Goal: Transaction & Acquisition: Purchase product/service

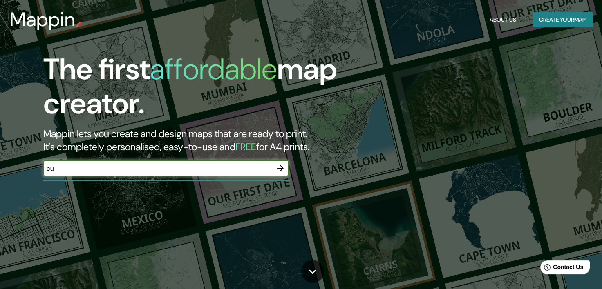
type input "c"
type input "Culiacán"
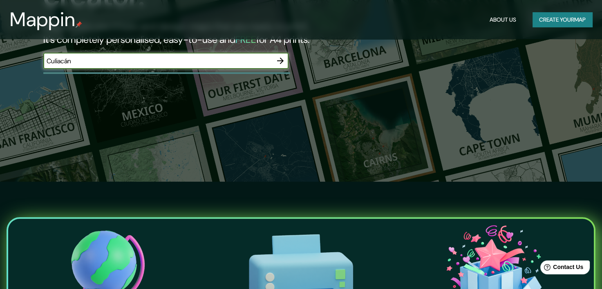
scroll to position [41, 0]
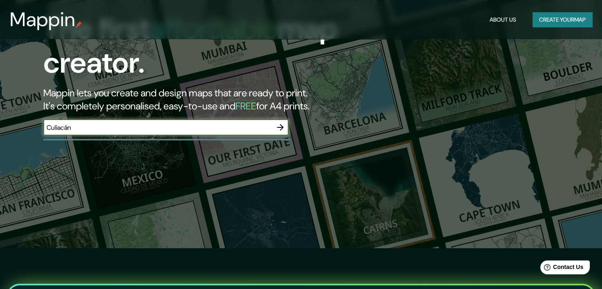
click at [279, 127] on icon "button" at bounding box center [280, 127] width 7 height 7
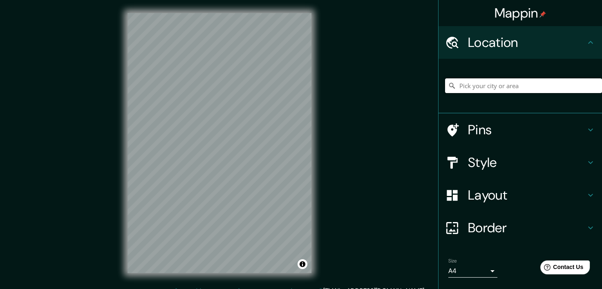
paste input "xacaj41056@camjoint.com"
type input "xacaj41056@camjoint.com"
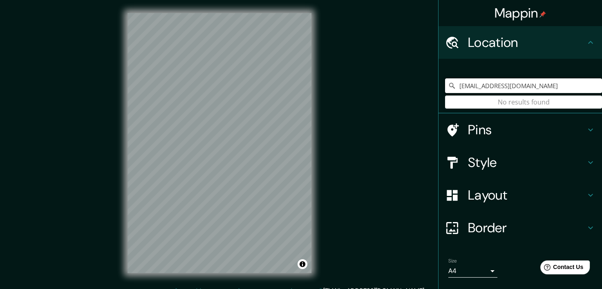
drag, startPoint x: 531, startPoint y: 87, endPoint x: 407, endPoint y: 110, distance: 125.8
click at [407, 110] on div "Mappin Location xacaj41056@camjoint.com No results found Pins Style Layout Bord…" at bounding box center [301, 150] width 602 height 300
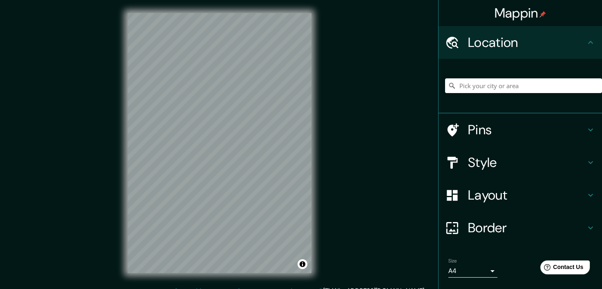
drag, startPoint x: 403, startPoint y: 94, endPoint x: 331, endPoint y: 34, distance: 92.8
click at [373, 143] on div "Mappin Location Pins Style Layout Border Choose a border. Hint : you can make l…" at bounding box center [301, 150] width 602 height 300
click at [475, 92] on input "Pick your city or area" at bounding box center [523, 85] width 157 height 15
paste input "24.8189712, -107.4593689"
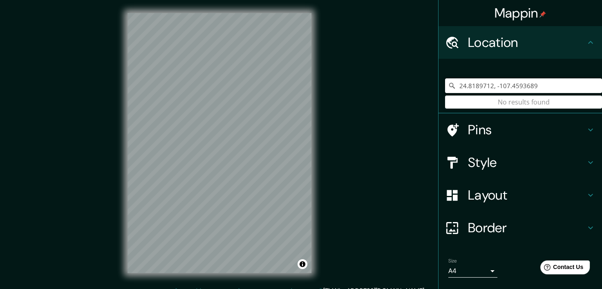
type input "24.8189712, -107.4593689"
click at [503, 129] on h4 "Pins" at bounding box center [527, 130] width 118 height 16
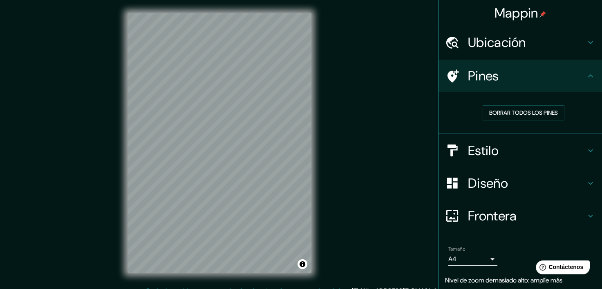
click at [586, 40] on icon at bounding box center [591, 43] width 10 height 10
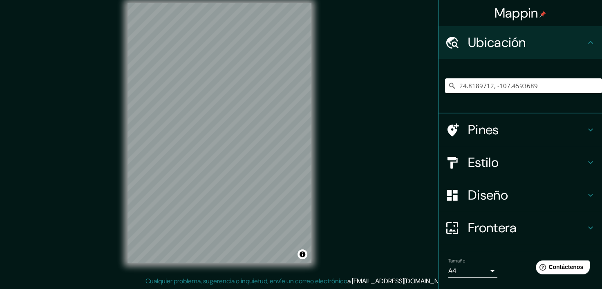
scroll to position [10, 0]
click at [244, 174] on div "© Mapbox © OpenStreetMap Improve this map" at bounding box center [219, 133] width 210 height 286
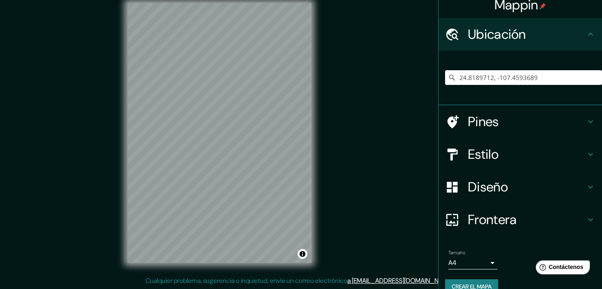
scroll to position [23, 0]
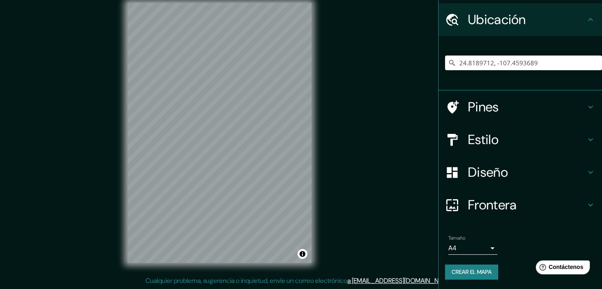
click at [486, 250] on body "Mappin Ubicación 24.8189712, -107.4593689 No results found Pines Estilo Diseño …" at bounding box center [301, 134] width 602 height 289
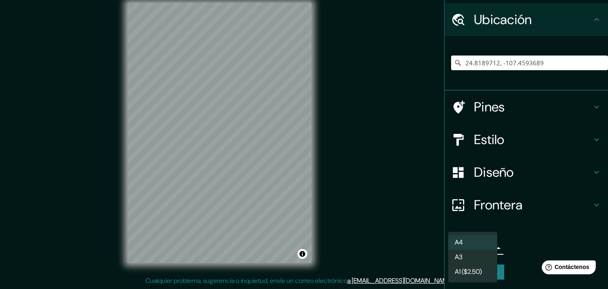
click at [481, 242] on li "A4" at bounding box center [472, 242] width 49 height 15
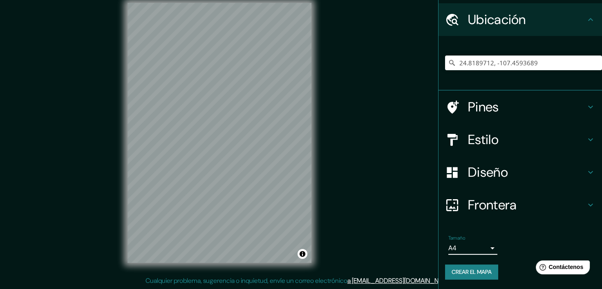
click at [490, 247] on body "Mappin Ubicación 24.8189712, -107.4593689 No results found Pines Estilo Diseño …" at bounding box center [301, 134] width 602 height 289
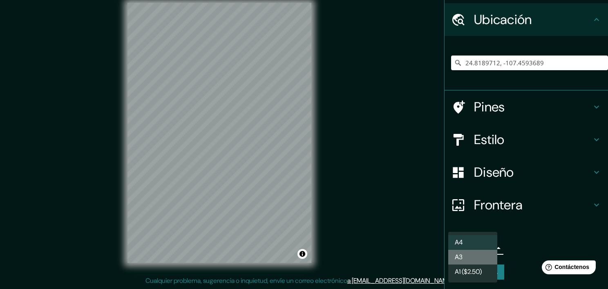
click at [479, 257] on li "A3" at bounding box center [472, 257] width 49 height 15
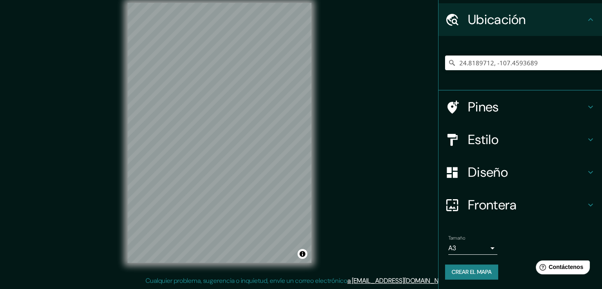
click at [526, 104] on h4 "Pines" at bounding box center [527, 107] width 118 height 16
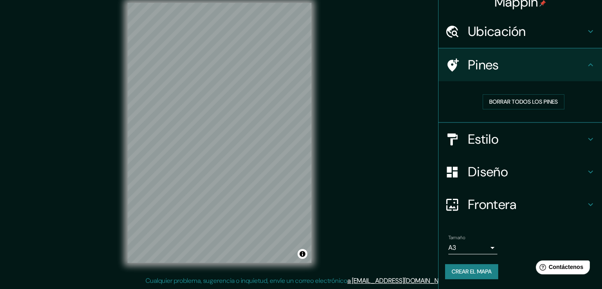
scroll to position [10, 0]
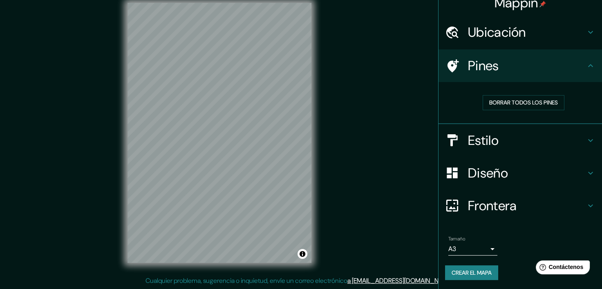
click at [542, 67] on h4 "Pines" at bounding box center [527, 66] width 118 height 16
click at [573, 144] on h4 "Estilo" at bounding box center [527, 140] width 118 height 16
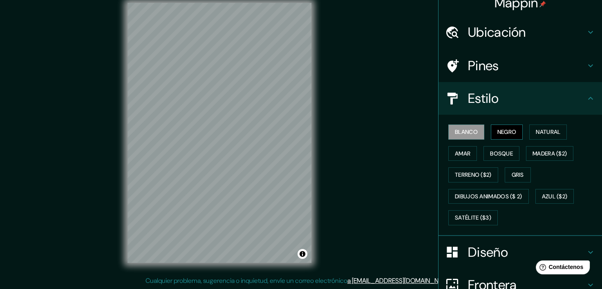
click at [503, 133] on font "Negro" at bounding box center [506, 132] width 19 height 10
click at [539, 131] on font "Natural" at bounding box center [548, 132] width 25 height 10
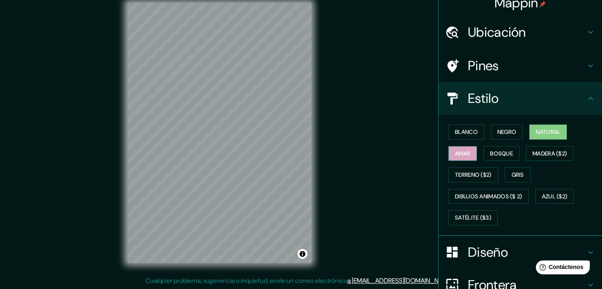
click at [459, 158] on button "Amar" at bounding box center [462, 153] width 29 height 15
click at [491, 157] on font "Bosque" at bounding box center [501, 154] width 23 height 10
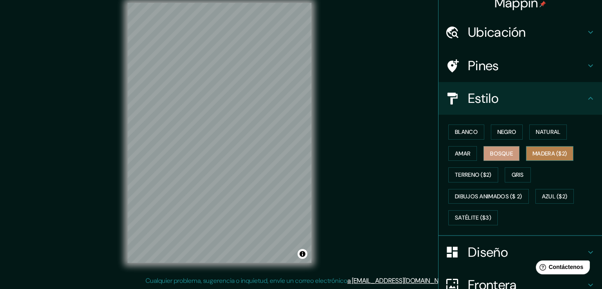
click at [553, 155] on font "Madera ($2)" at bounding box center [549, 154] width 34 height 10
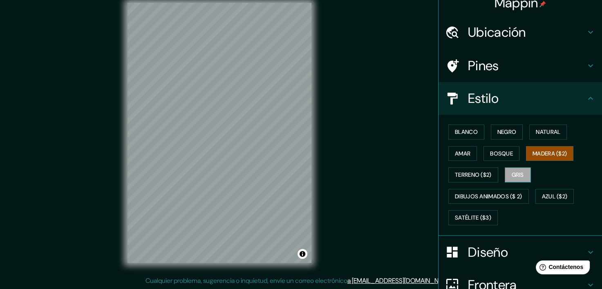
drag, startPoint x: 518, startPoint y: 176, endPoint x: 510, endPoint y: 178, distance: 8.4
click at [517, 177] on font "Gris" at bounding box center [518, 175] width 12 height 10
click at [476, 178] on font "Terreno ($2)" at bounding box center [473, 175] width 37 height 10
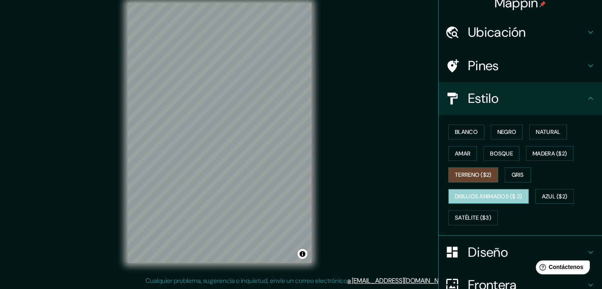
click at [472, 193] on font "Dibujos animados ($ 2)" at bounding box center [488, 197] width 67 height 10
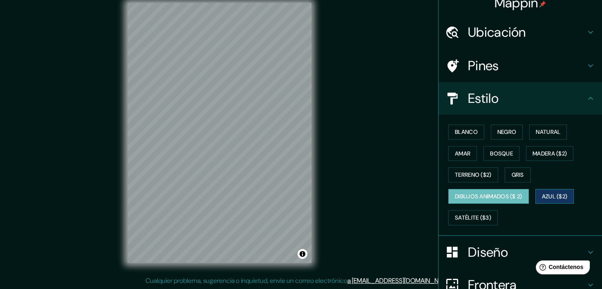
click at [563, 198] on font "Azul ($2)" at bounding box center [555, 197] width 26 height 10
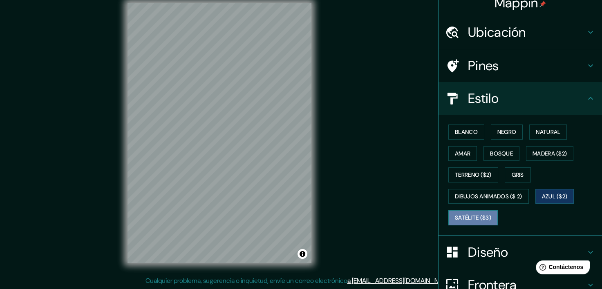
click at [481, 217] on font "Satélite ($3)" at bounding box center [473, 218] width 36 height 10
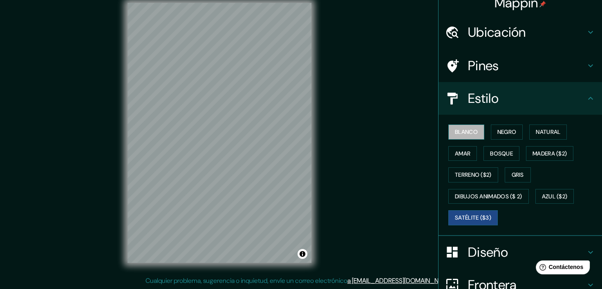
click at [457, 130] on font "Blanco" at bounding box center [466, 132] width 23 height 10
click at [455, 154] on font "Amar" at bounding box center [463, 154] width 16 height 10
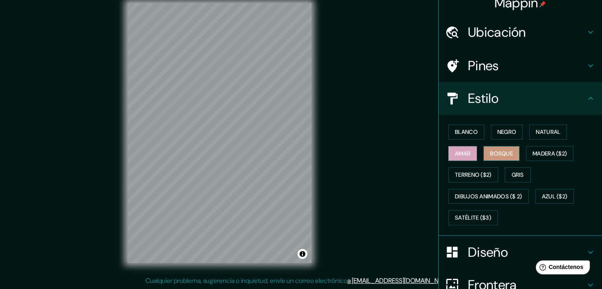
click at [490, 156] on font "Bosque" at bounding box center [501, 154] width 23 height 10
click at [544, 130] on font "Natural" at bounding box center [548, 132] width 25 height 10
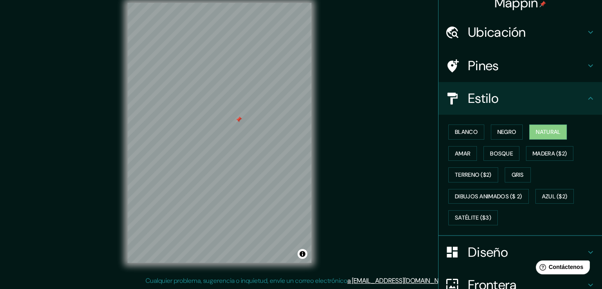
click at [237, 121] on div at bounding box center [238, 119] width 7 height 7
click at [484, 66] on h4 "Pines" at bounding box center [527, 66] width 118 height 16
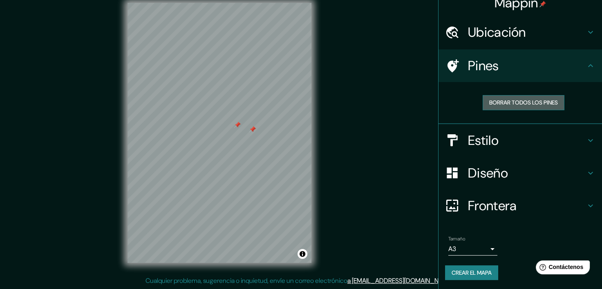
click at [519, 103] on font "Borrar todos los pines" at bounding box center [523, 103] width 69 height 10
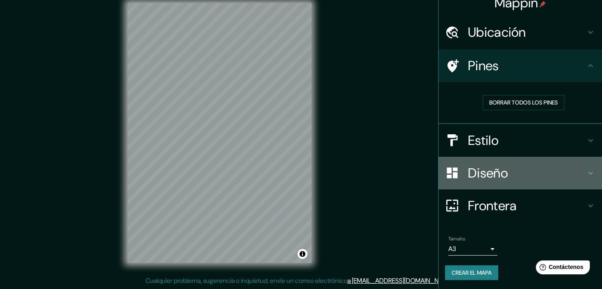
click at [532, 175] on h4 "Diseño" at bounding box center [527, 173] width 118 height 16
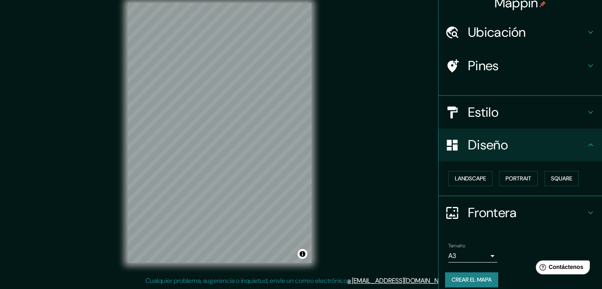
scroll to position [4, 0]
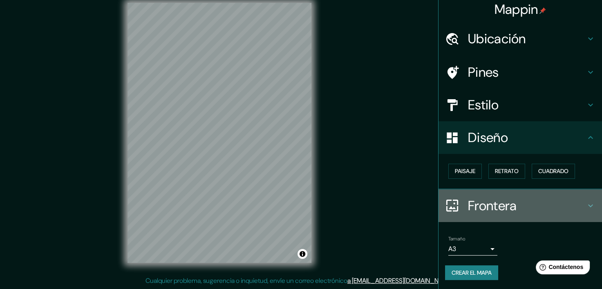
click at [488, 201] on h4 "Frontera" at bounding box center [527, 206] width 118 height 16
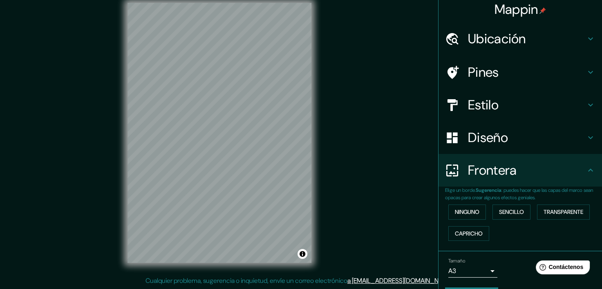
click at [500, 177] on h4 "Frontera" at bounding box center [527, 170] width 118 height 16
click at [484, 98] on h4 "Estilo" at bounding box center [527, 105] width 118 height 16
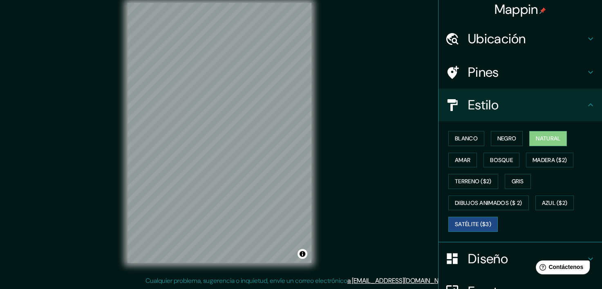
click at [472, 220] on font "Satélite ($3)" at bounding box center [473, 224] width 36 height 10
click at [469, 74] on h4 "Pines" at bounding box center [527, 72] width 118 height 16
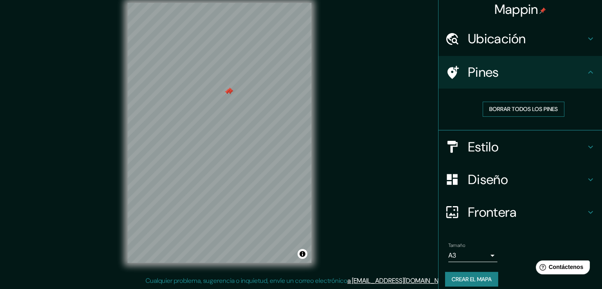
click at [497, 107] on font "Borrar todos los pines" at bounding box center [523, 109] width 69 height 10
click at [481, 41] on h4 "Ubicación" at bounding box center [527, 39] width 118 height 16
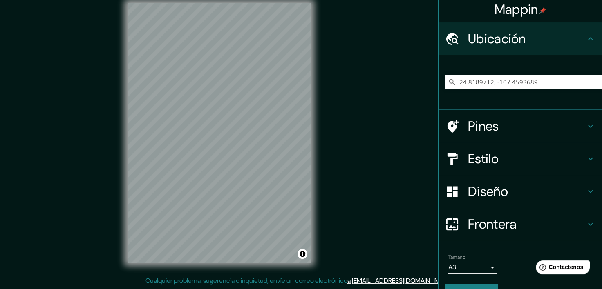
click at [481, 125] on h4 "Pines" at bounding box center [527, 126] width 118 height 16
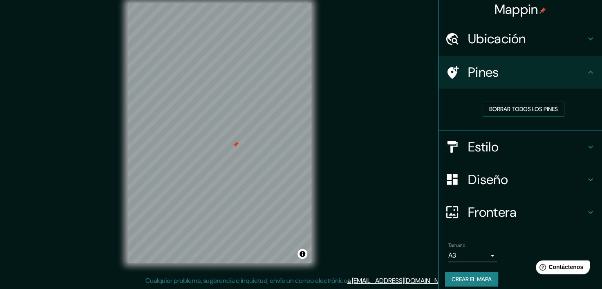
scroll to position [0, 0]
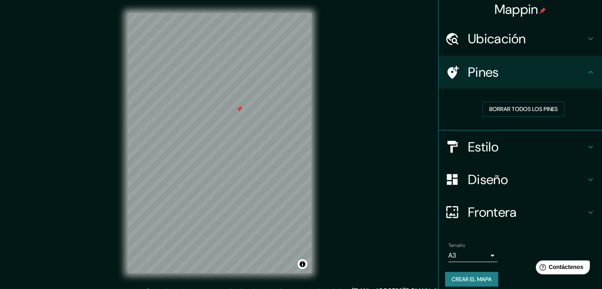
click at [497, 177] on h4 "Diseño" at bounding box center [527, 180] width 118 height 16
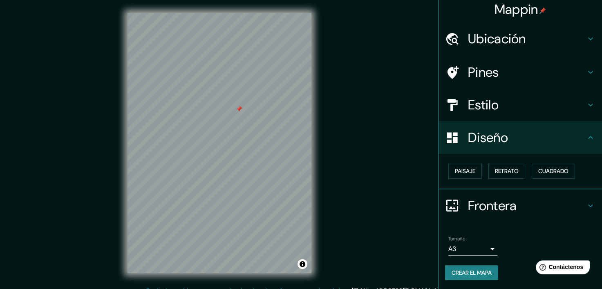
click at [483, 125] on div "Diseño" at bounding box center [520, 137] width 163 height 33
click at [483, 111] on h4 "Estilo" at bounding box center [527, 105] width 118 height 16
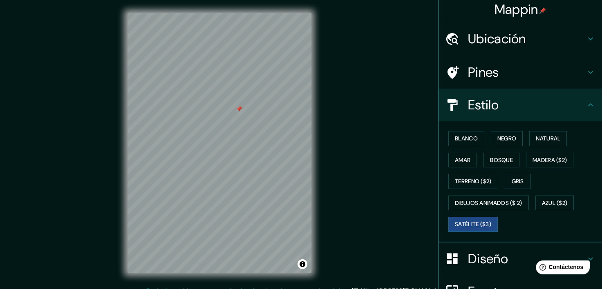
click at [479, 69] on h4 "Pines" at bounding box center [527, 72] width 118 height 16
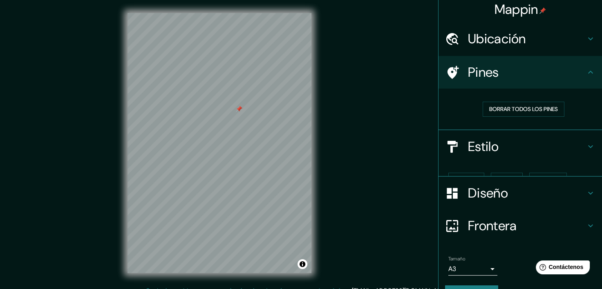
click at [479, 46] on h4 "Ubicación" at bounding box center [527, 39] width 118 height 16
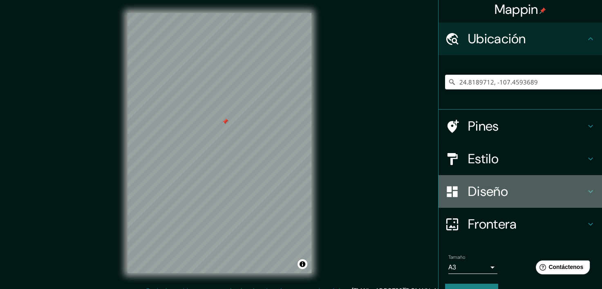
click at [494, 199] on h4 "Diseño" at bounding box center [527, 191] width 118 height 16
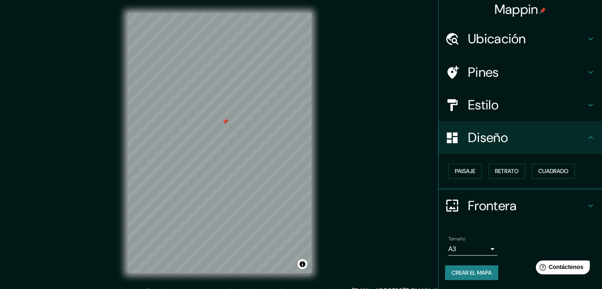
click at [486, 112] on h4 "Estilo" at bounding box center [527, 105] width 118 height 16
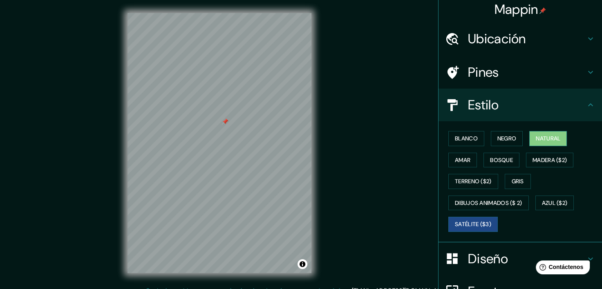
click at [536, 138] on font "Natural" at bounding box center [548, 139] width 25 height 10
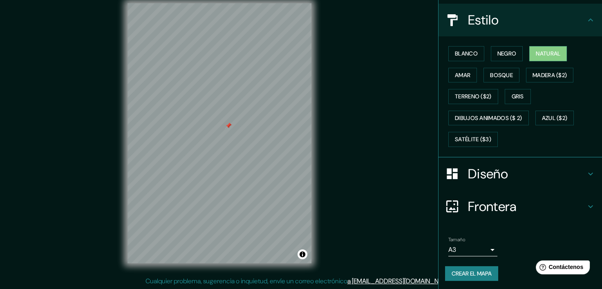
scroll to position [10, 0]
click at [486, 241] on div "Tamaño A3 a4" at bounding box center [472, 247] width 49 height 20
click at [486, 243] on body "Mappin Ubicación 24.8189712, -107.4593689 No results found Pines Estilo Blanco …" at bounding box center [301, 134] width 602 height 289
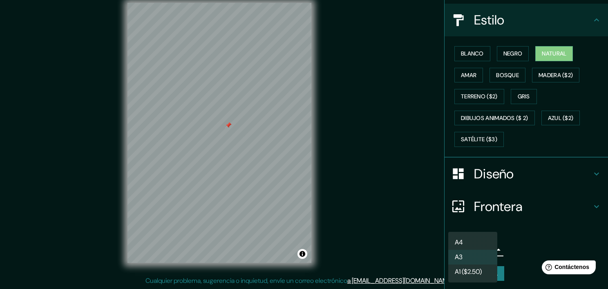
click at [467, 245] on li "A4" at bounding box center [472, 242] width 49 height 15
type input "single"
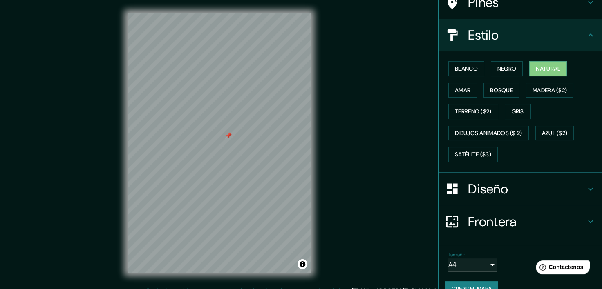
scroll to position [82, 0]
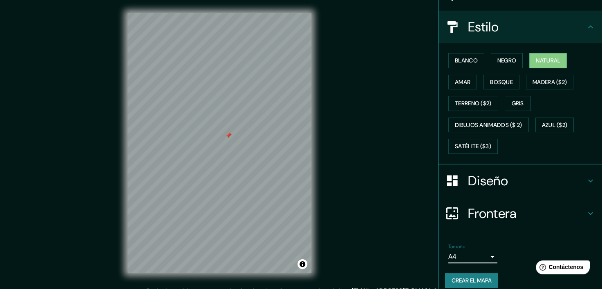
click at [574, 27] on h4 "Estilo" at bounding box center [527, 27] width 118 height 16
click at [537, 184] on h4 "Diseño" at bounding box center [527, 181] width 118 height 16
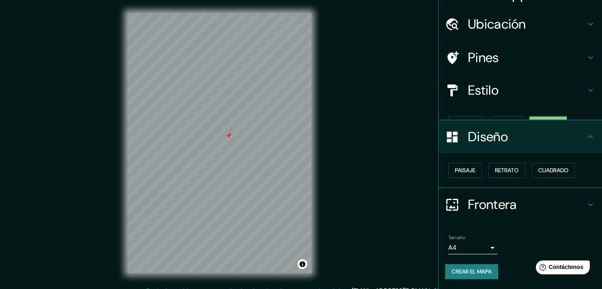
scroll to position [4, 0]
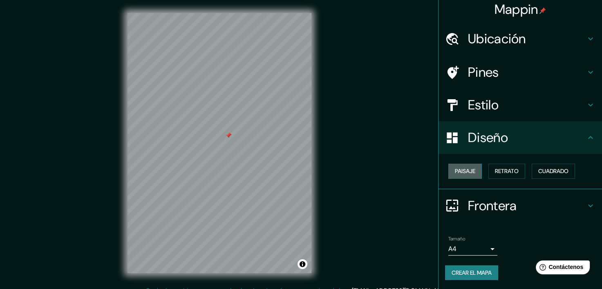
click at [467, 170] on font "Paisaje" at bounding box center [465, 171] width 20 height 10
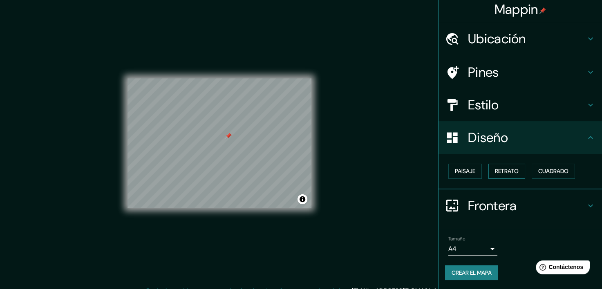
click at [501, 167] on font "Retrato" at bounding box center [507, 171] width 24 height 10
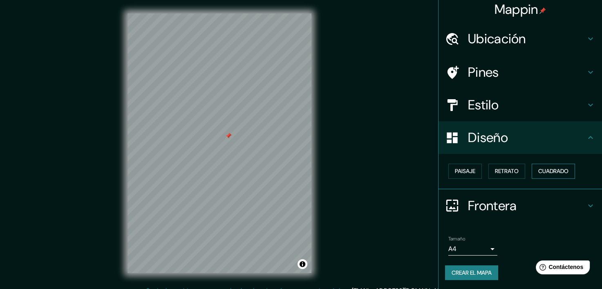
click at [544, 172] on font "Cuadrado" at bounding box center [553, 171] width 30 height 10
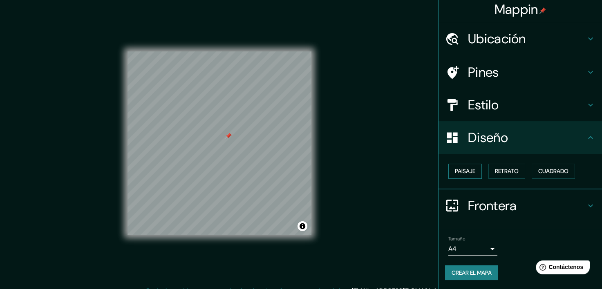
click at [460, 171] on font "Paisaje" at bounding box center [465, 171] width 20 height 10
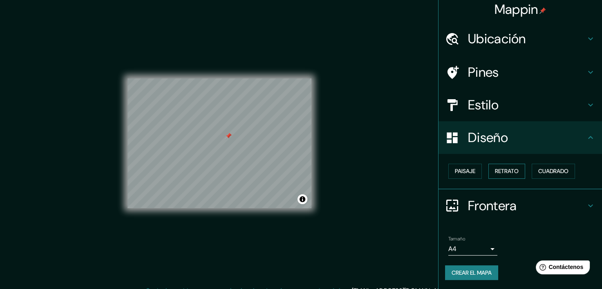
click at [497, 173] on font "Retrato" at bounding box center [507, 171] width 24 height 10
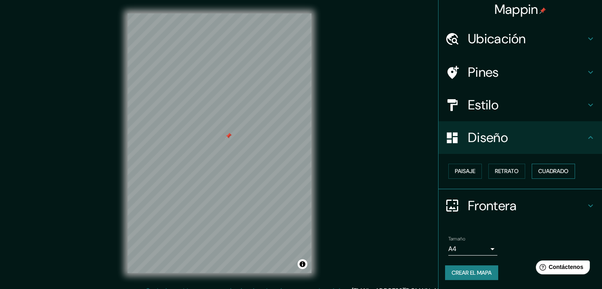
click at [547, 171] on font "Cuadrado" at bounding box center [553, 171] width 30 height 10
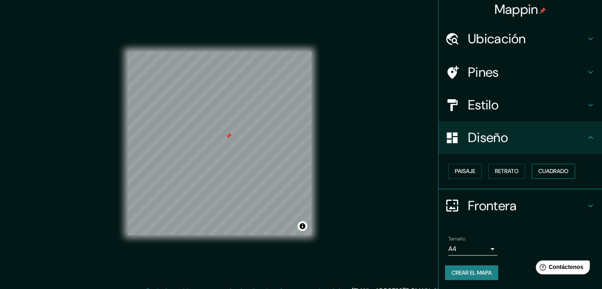
click at [544, 172] on font "Cuadrado" at bounding box center [553, 171] width 30 height 10
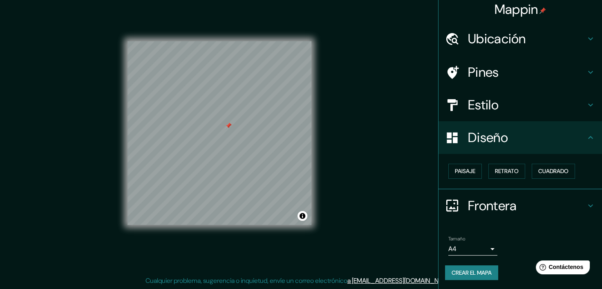
scroll to position [0, 0]
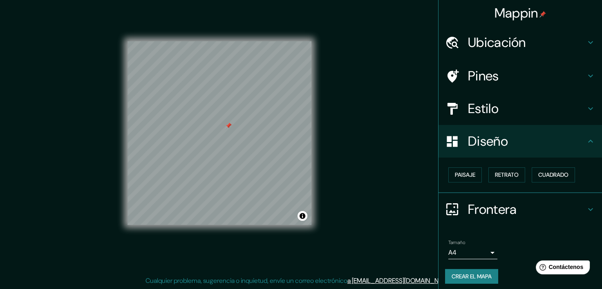
click at [461, 276] on button "Crear el mapa" at bounding box center [471, 276] width 53 height 15
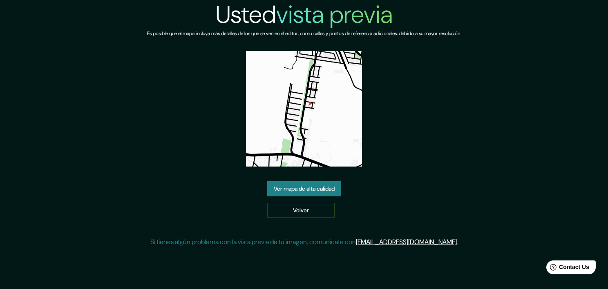
click at [277, 191] on link "Ver mapa de alta calidad" at bounding box center [304, 188] width 74 height 15
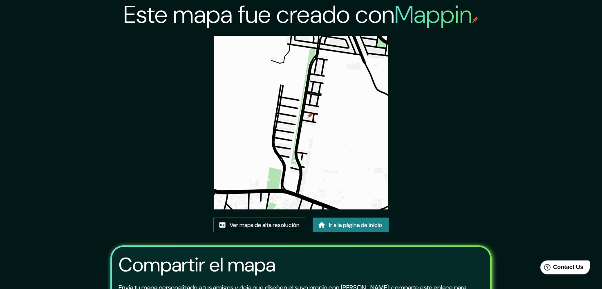
click at [254, 226] on font "Ver mapa de alta resolución" at bounding box center [265, 225] width 70 height 10
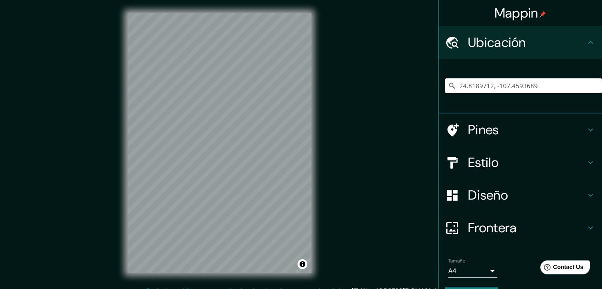
click at [524, 222] on h4 "Frontera" at bounding box center [527, 228] width 118 height 16
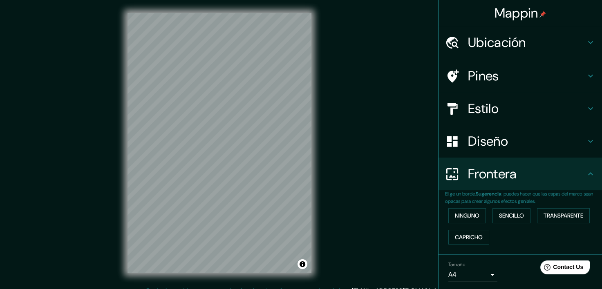
click at [531, 175] on h4 "Frontera" at bounding box center [527, 174] width 118 height 16
click at [585, 150] on div "Diseño" at bounding box center [520, 141] width 163 height 33
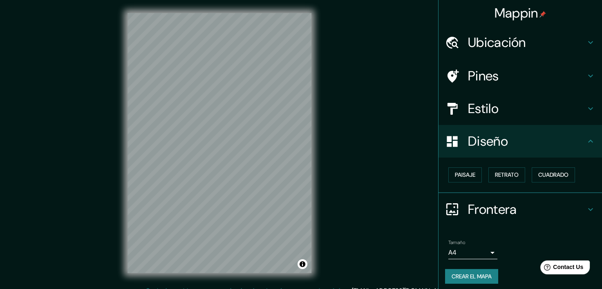
click at [515, 112] on h4 "Estilo" at bounding box center [527, 109] width 118 height 16
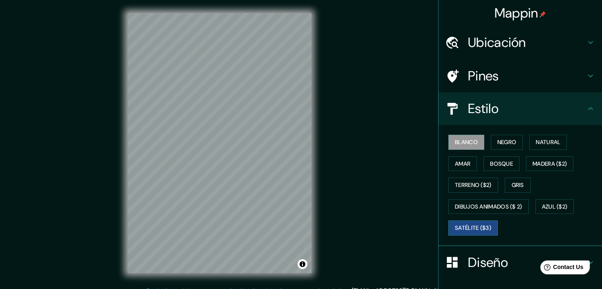
click at [475, 224] on font "Satélite ($3)" at bounding box center [473, 228] width 36 height 10
click at [548, 206] on font "Azul ($2)" at bounding box center [555, 207] width 26 height 10
click at [463, 223] on font "Satélite ($3)" at bounding box center [473, 228] width 36 height 10
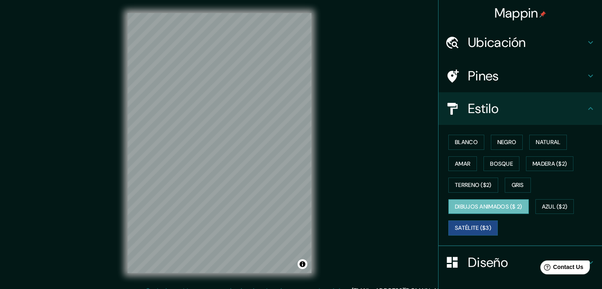
click at [476, 206] on font "Dibujos animados ($ 2)" at bounding box center [488, 207] width 67 height 10
click at [477, 186] on font "Terreno ($2)" at bounding box center [473, 185] width 37 height 10
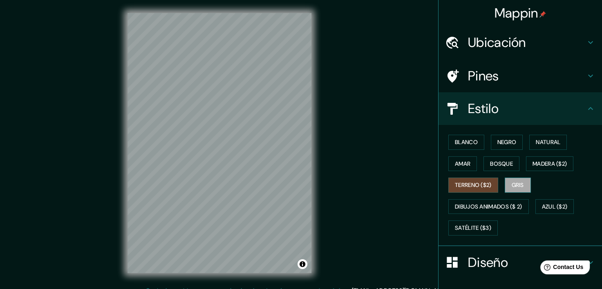
click at [505, 182] on button "Gris" at bounding box center [518, 185] width 26 height 15
click at [552, 165] on font "Madera ($2)" at bounding box center [549, 164] width 34 height 10
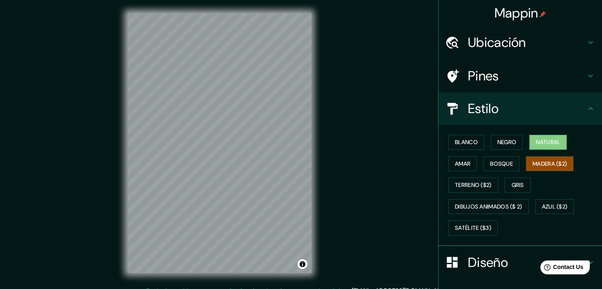
click at [536, 144] on font "Natural" at bounding box center [548, 142] width 25 height 10
click at [491, 143] on button "Negro" at bounding box center [507, 142] width 32 height 15
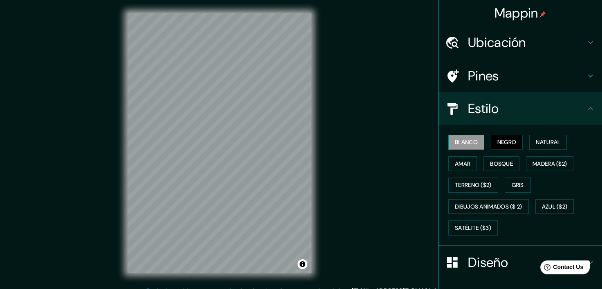
click at [456, 142] on font "Blanco" at bounding box center [466, 142] width 23 height 10
click at [455, 167] on font "Amar" at bounding box center [463, 164] width 16 height 10
click at [455, 137] on font "Blanco" at bounding box center [466, 142] width 23 height 10
click at [502, 141] on font "Negro" at bounding box center [506, 142] width 19 height 10
click at [538, 139] on font "Natural" at bounding box center [548, 142] width 25 height 10
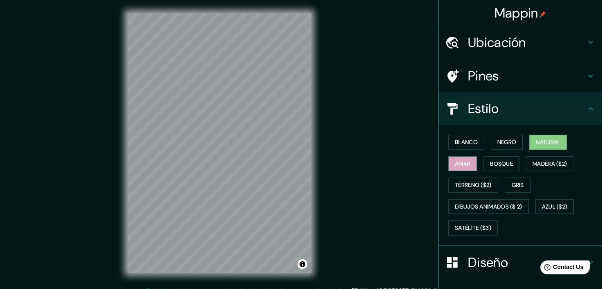
click at [462, 162] on font "Amar" at bounding box center [463, 164] width 16 height 10
click at [495, 163] on font "Bosque" at bounding box center [501, 164] width 23 height 10
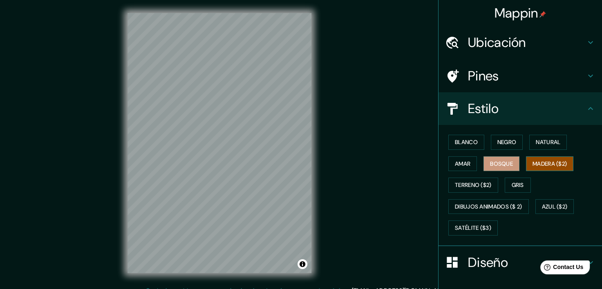
click at [537, 161] on font "Madera ($2)" at bounding box center [549, 164] width 34 height 10
click at [548, 143] on font "Natural" at bounding box center [548, 142] width 25 height 10
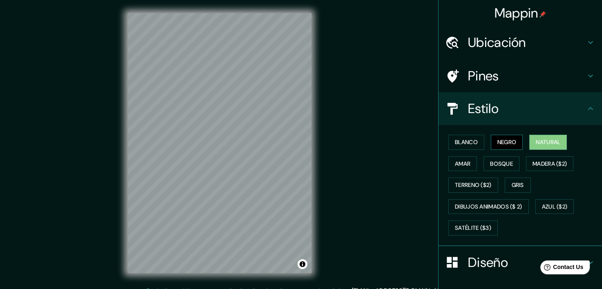
click at [510, 146] on font "Negro" at bounding box center [506, 142] width 19 height 10
click at [470, 142] on font "Blanco" at bounding box center [466, 142] width 23 height 10
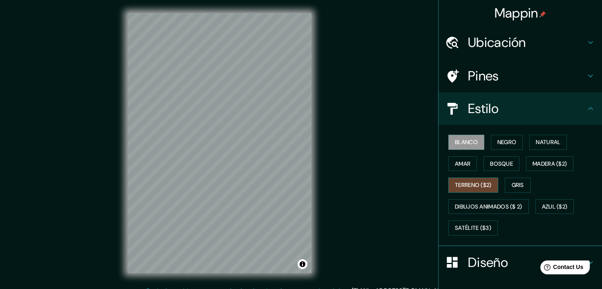
click at [477, 185] on font "Terreno ($2)" at bounding box center [473, 185] width 37 height 10
click at [471, 223] on font "Satélite ($3)" at bounding box center [473, 228] width 36 height 10
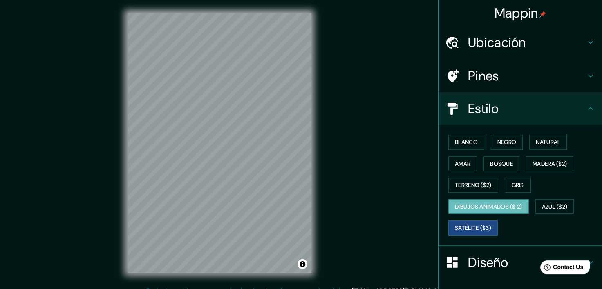
click at [481, 209] on font "Dibujos animados ($ 2)" at bounding box center [488, 207] width 67 height 10
click at [550, 204] on font "Azul ($2)" at bounding box center [555, 207] width 26 height 10
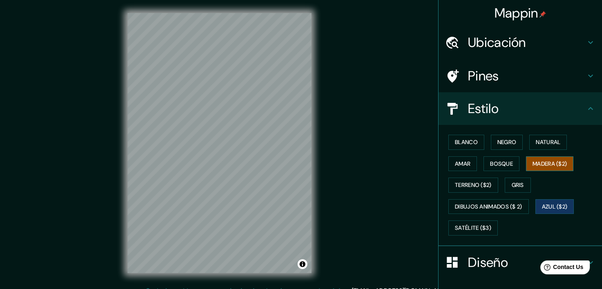
click at [546, 164] on font "Madera ($2)" at bounding box center [549, 164] width 34 height 10
click at [536, 139] on font "Natural" at bounding box center [548, 142] width 25 height 10
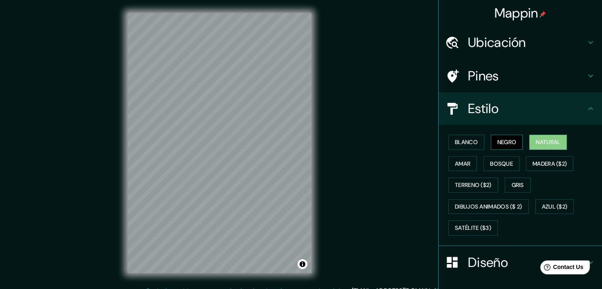
click at [514, 145] on button "Negro" at bounding box center [507, 142] width 32 height 15
click at [536, 140] on font "Natural" at bounding box center [548, 142] width 25 height 10
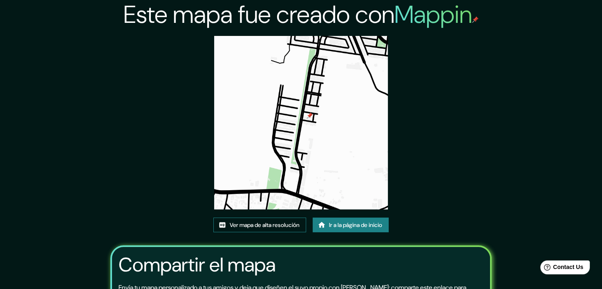
click at [275, 221] on font "Ver mapa de alta resolución" at bounding box center [265, 225] width 70 height 10
